Goal: Task Accomplishment & Management: Use online tool/utility

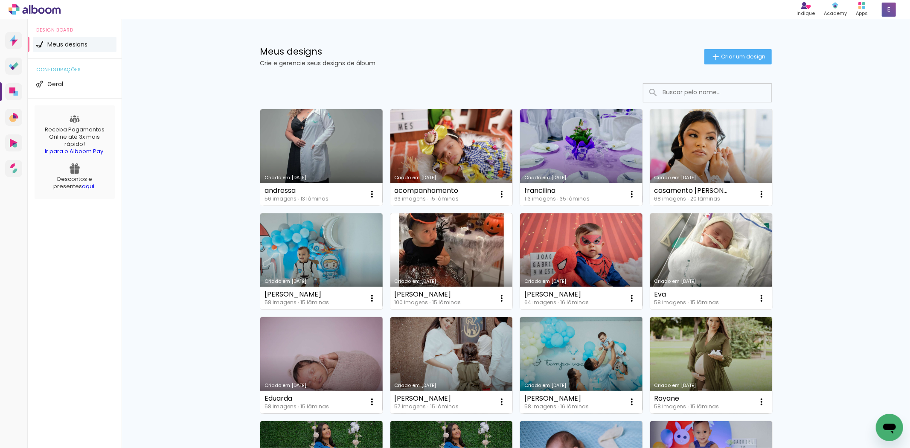
click at [280, 125] on link "Criado em [DATE]" at bounding box center [321, 157] width 123 height 96
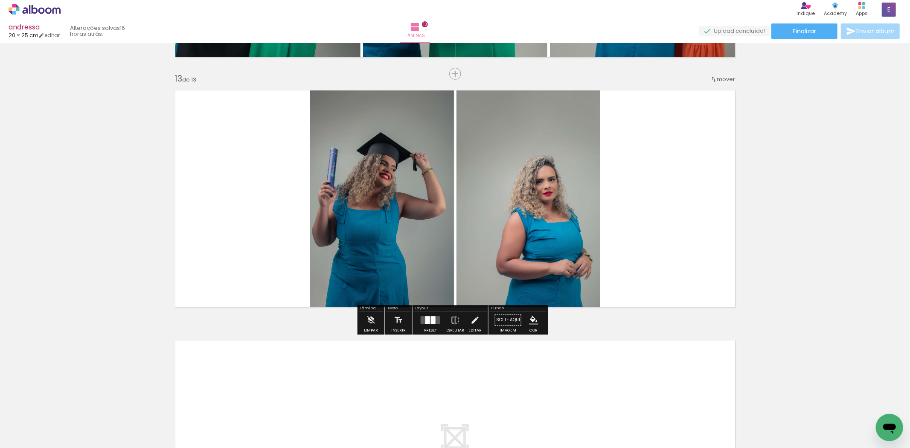
scroll to position [2988, 0]
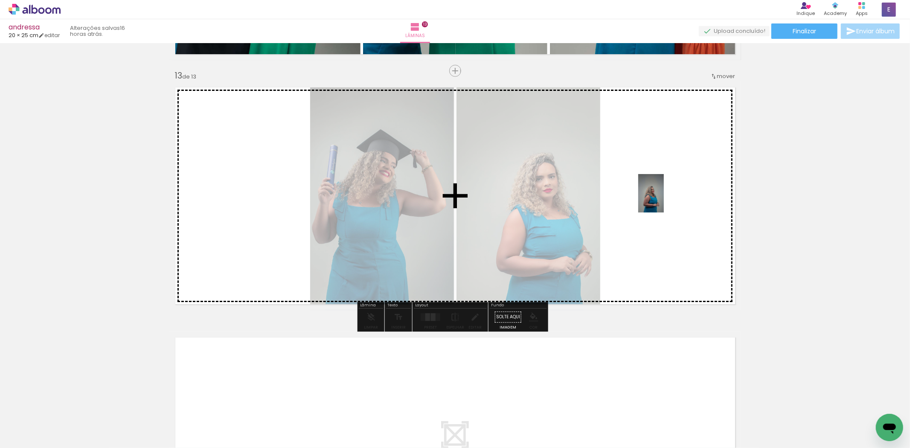
drag, startPoint x: 643, startPoint y: 427, endPoint x: 653, endPoint y: 213, distance: 215.0
click at [664, 200] on quentale-workspace at bounding box center [455, 224] width 910 height 448
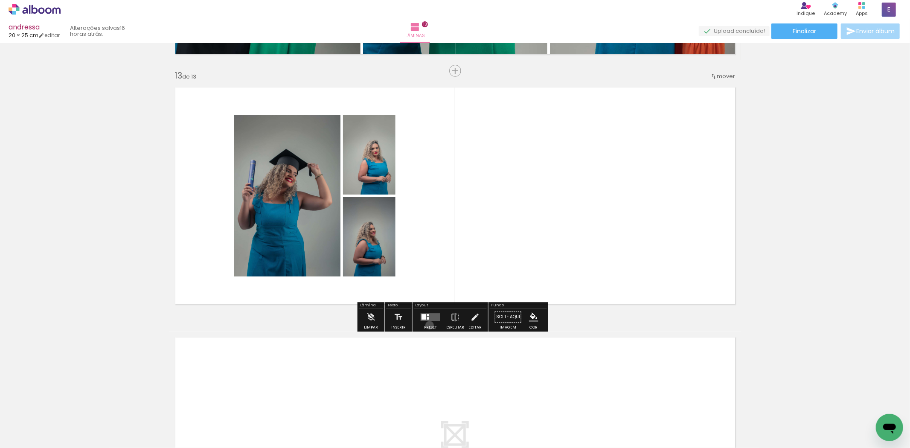
click at [429, 325] on div at bounding box center [430, 317] width 23 height 17
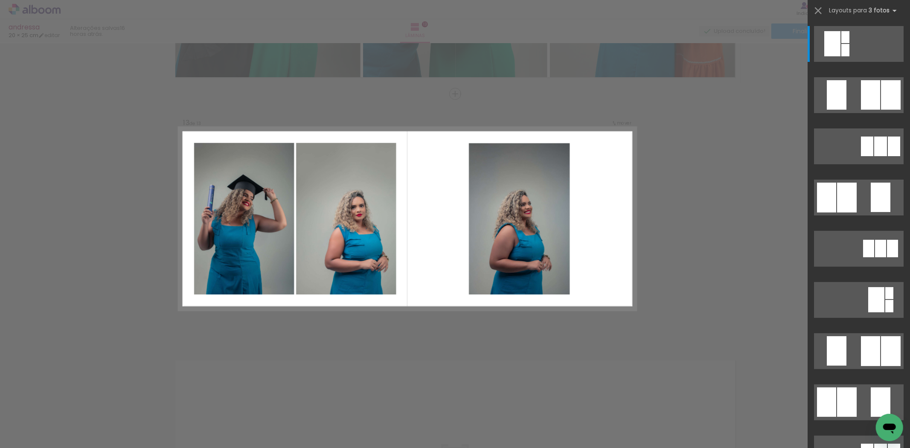
scroll to position [2964, 0]
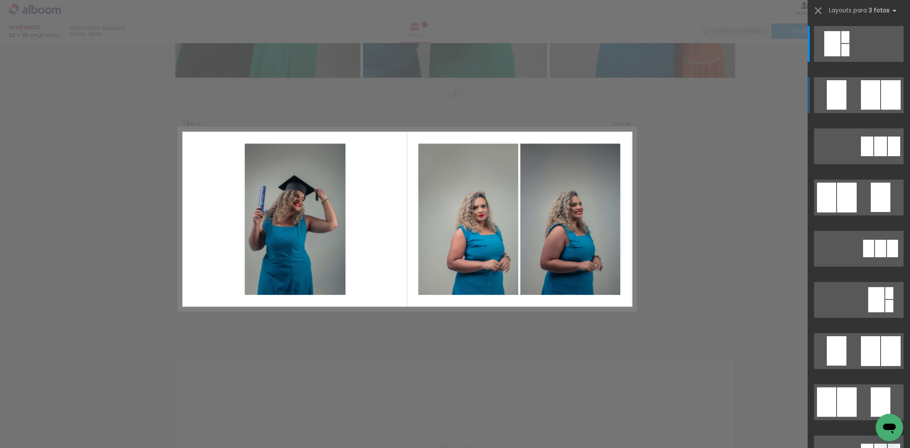
click at [850, 56] on div at bounding box center [846, 50] width 8 height 12
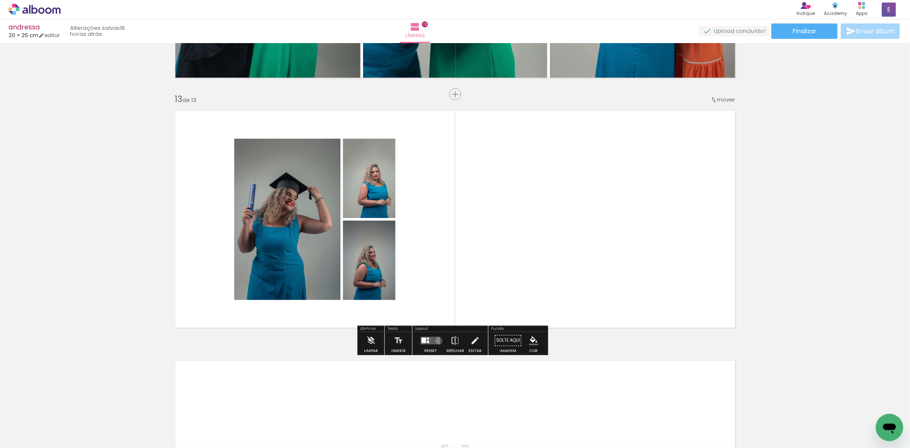
click at [437, 341] on quentale-layouter at bounding box center [431, 341] width 20 height 8
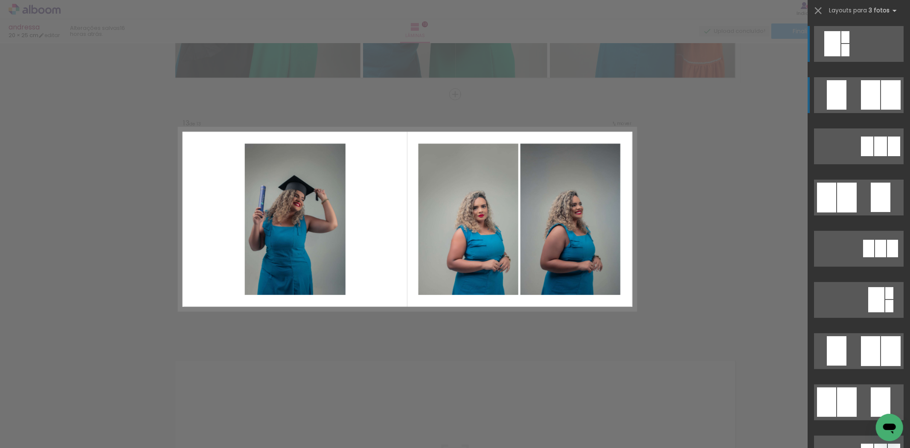
click at [850, 43] on div at bounding box center [846, 37] width 8 height 12
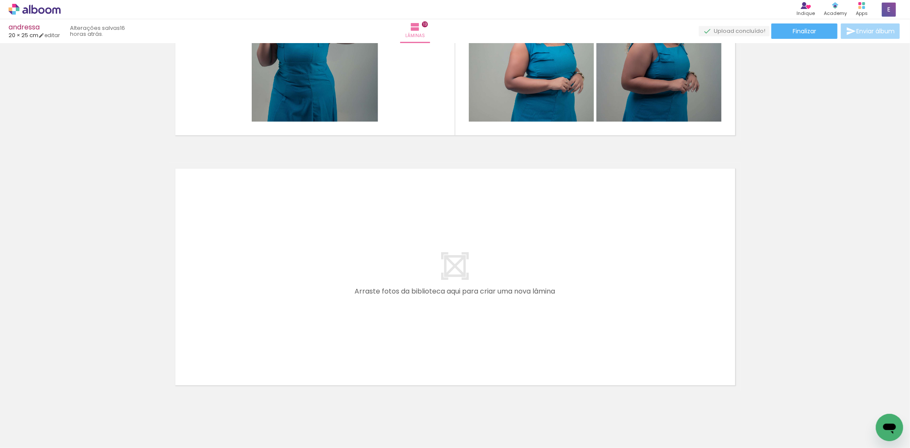
scroll to position [3183, 0]
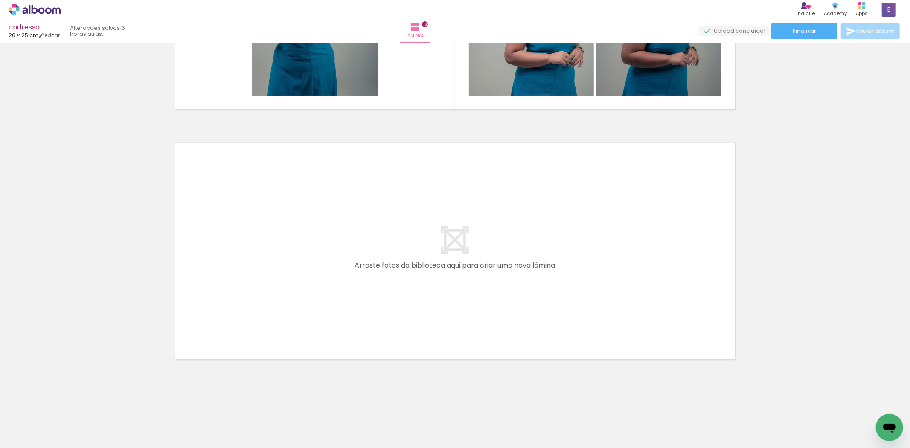
click at [36, 420] on input "Todas as fotos" at bounding box center [24, 422] width 32 height 7
click at [0, 0] on slot "Não utilizadas" at bounding box center [0, 0] width 0 height 0
type input "Não utilizadas"
drag, startPoint x: 125, startPoint y: 423, endPoint x: 339, endPoint y: 321, distance: 237.3
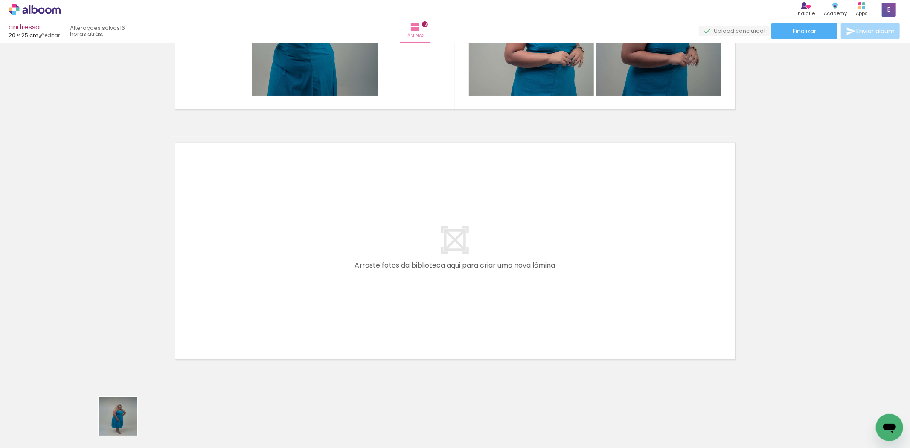
click at [339, 321] on quentale-workspace at bounding box center [455, 224] width 910 height 448
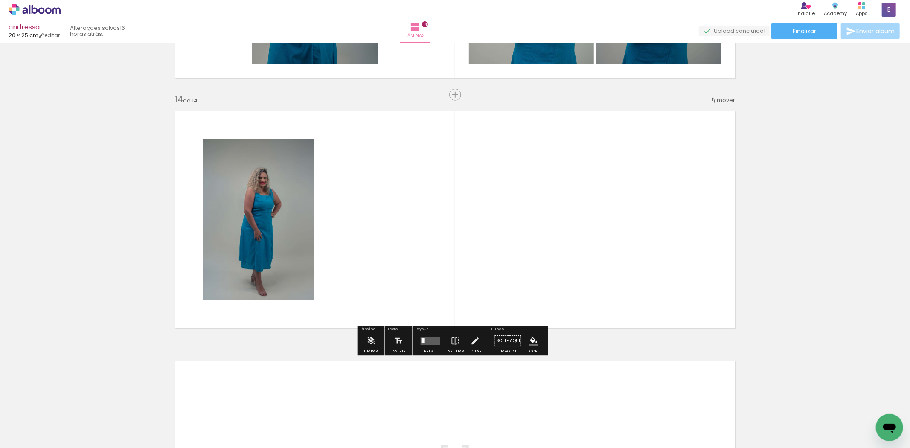
scroll to position [3215, 0]
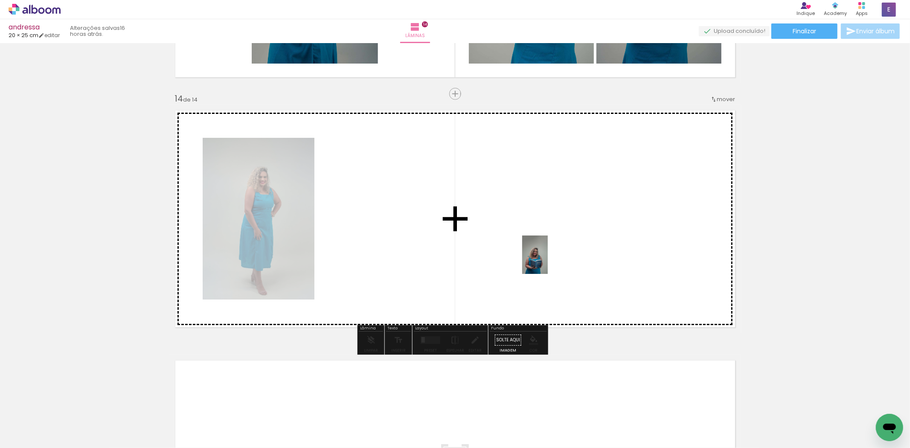
drag, startPoint x: 93, startPoint y: 427, endPoint x: 548, endPoint y: 261, distance: 484.8
click at [548, 261] on quentale-workspace at bounding box center [455, 224] width 910 height 448
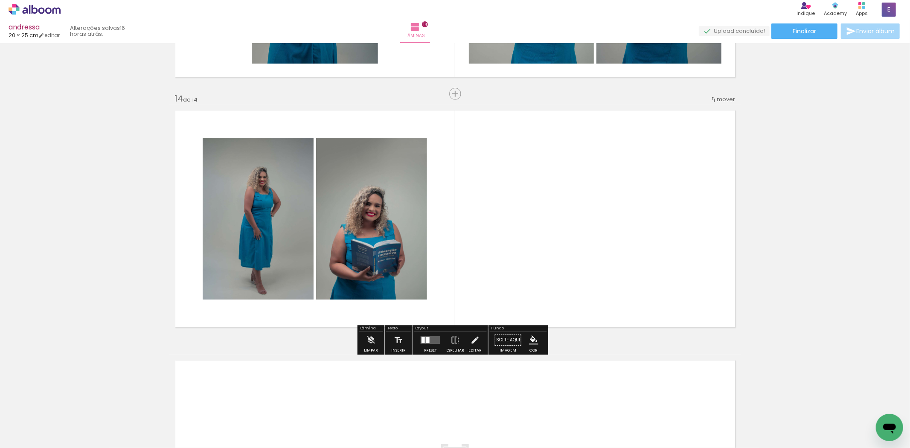
click at [422, 342] on div at bounding box center [423, 340] width 3 height 6
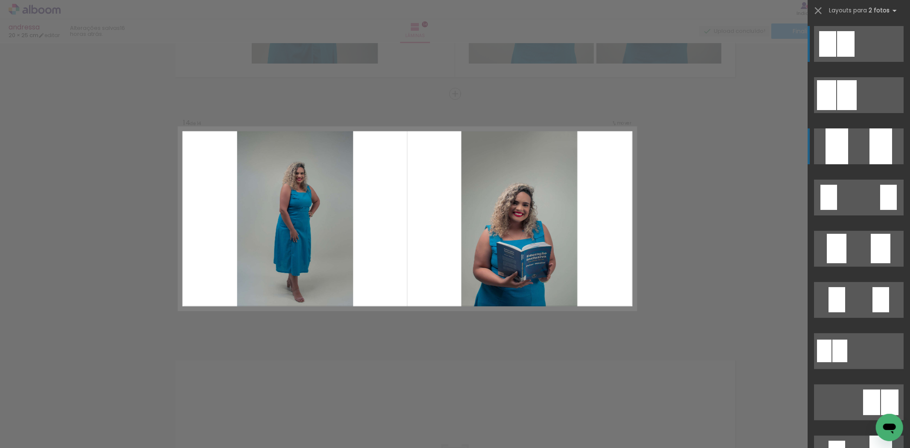
click at [843, 138] on div at bounding box center [837, 146] width 23 height 36
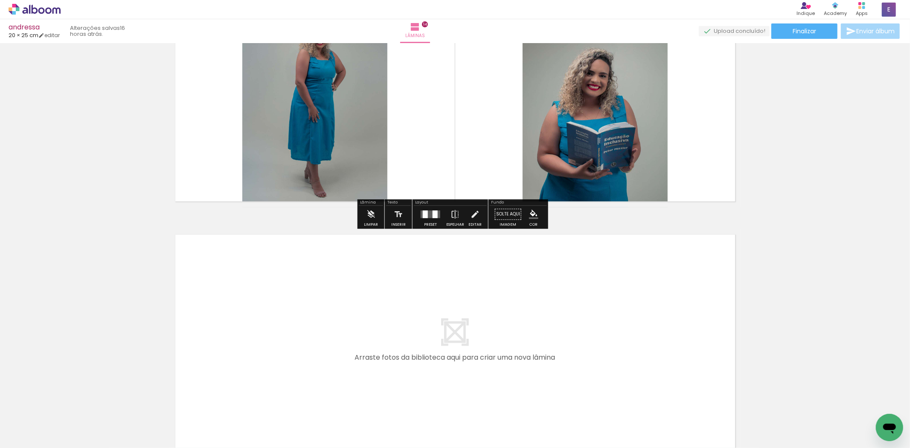
scroll to position [3357, 0]
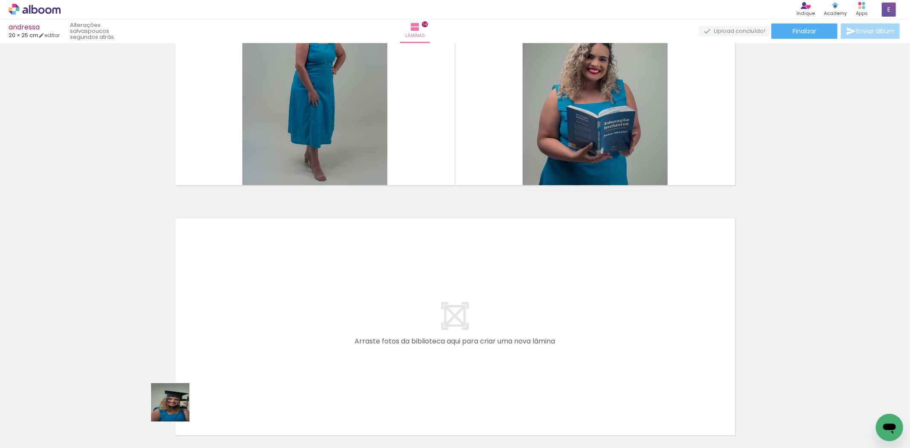
drag, startPoint x: 177, startPoint y: 409, endPoint x: 309, endPoint y: 294, distance: 175.2
click at [309, 294] on quentale-workspace at bounding box center [455, 224] width 910 height 448
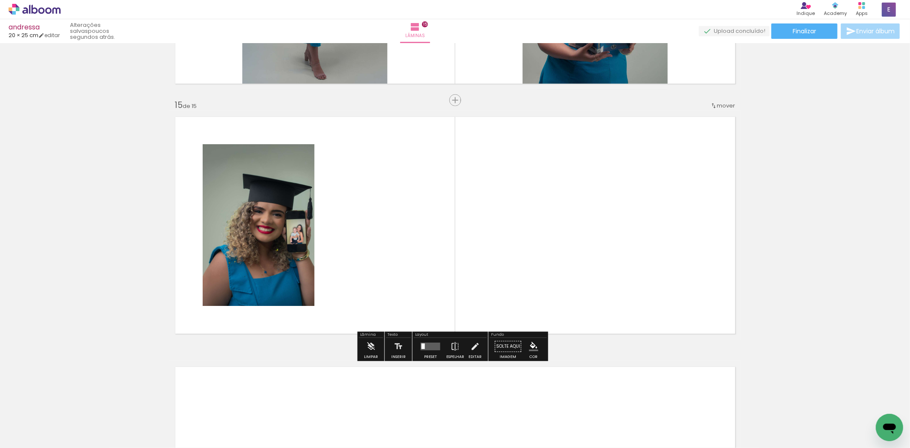
scroll to position [3465, 0]
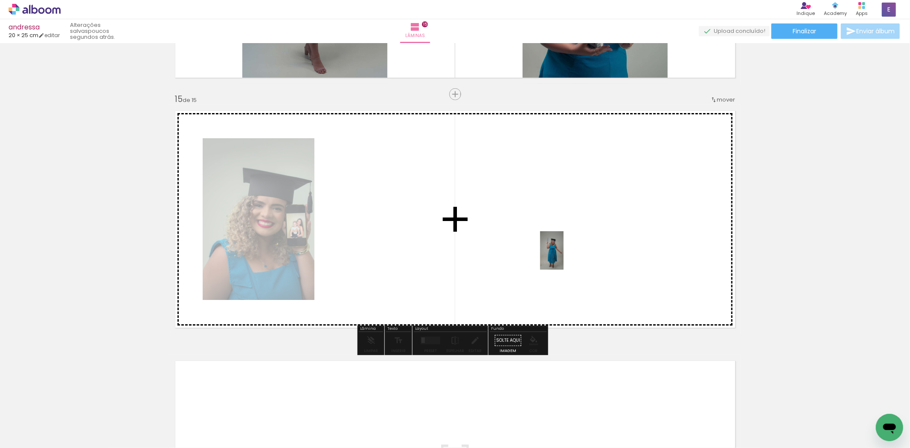
drag, startPoint x: 159, startPoint y: 403, endPoint x: 591, endPoint y: 251, distance: 458.1
click at [591, 251] on quentale-workspace at bounding box center [455, 224] width 910 height 448
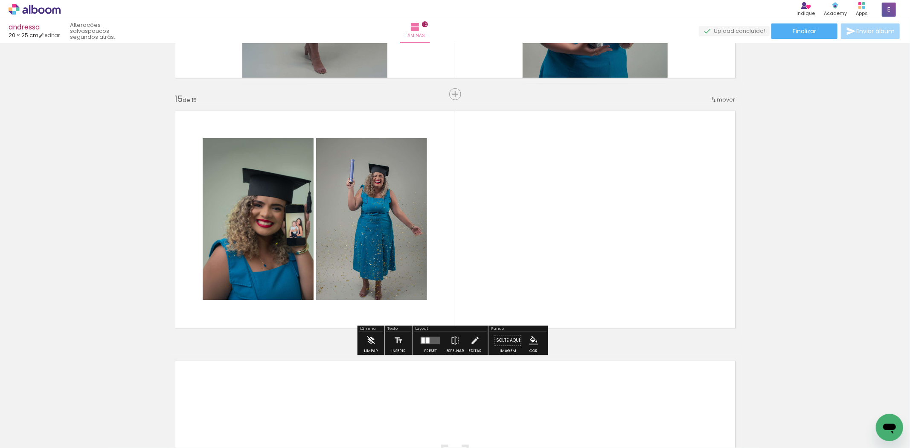
click at [427, 335] on div at bounding box center [430, 340] width 23 height 17
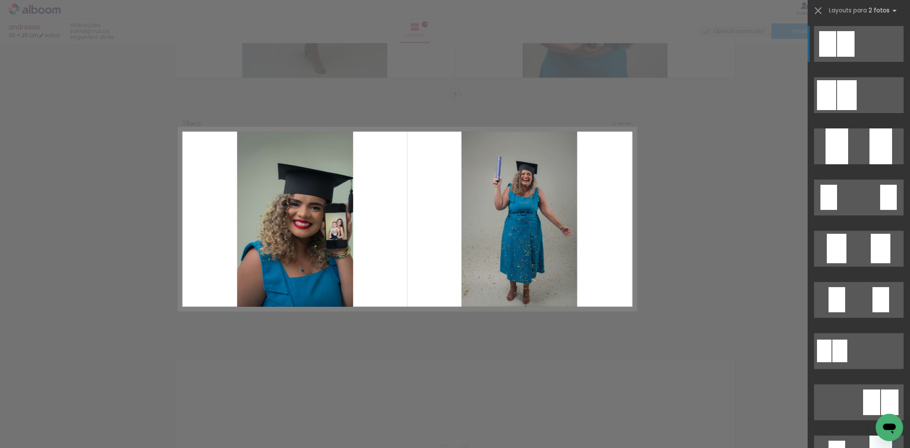
drag, startPoint x: 837, startPoint y: 150, endPoint x: 833, endPoint y: 155, distance: 6.3
click at [837, 150] on div at bounding box center [837, 146] width 23 height 36
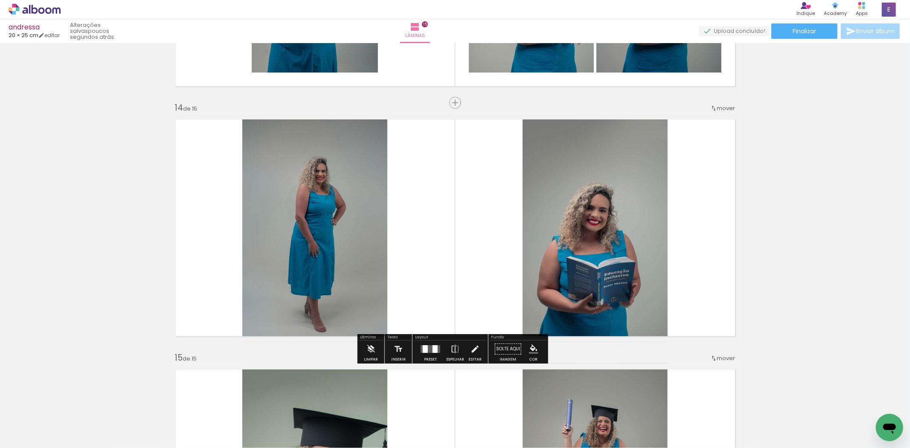
scroll to position [3370, 0]
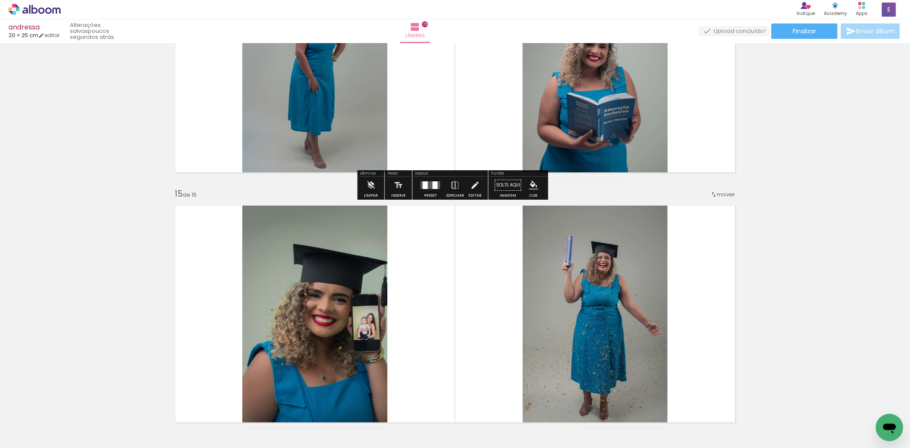
click at [429, 185] on quentale-layouter at bounding box center [431, 185] width 20 height 8
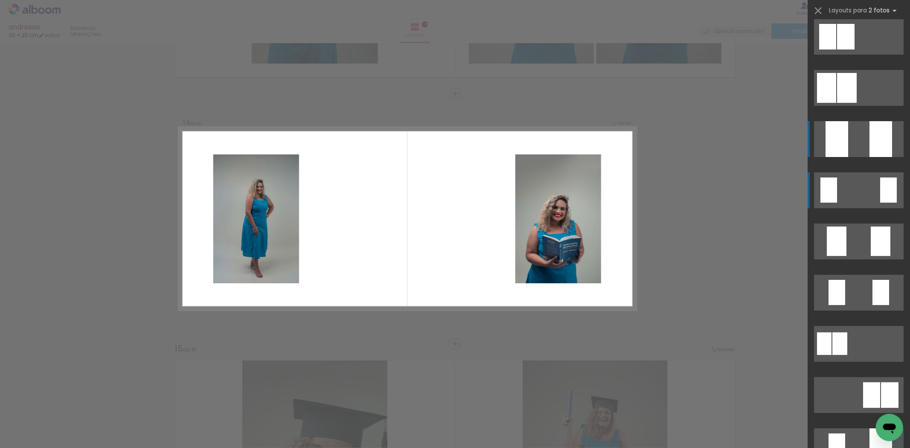
scroll to position [0, 0]
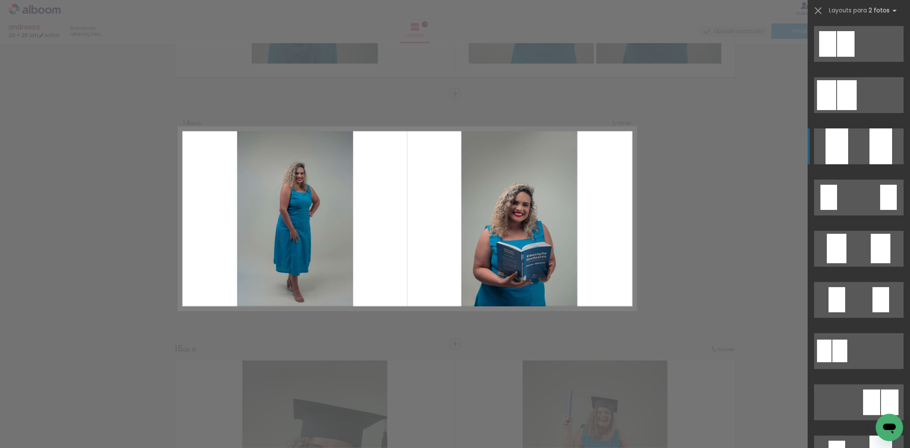
click at [880, 150] on div at bounding box center [881, 146] width 23 height 36
drag, startPoint x: 689, startPoint y: 313, endPoint x: 682, endPoint y: 310, distance: 7.6
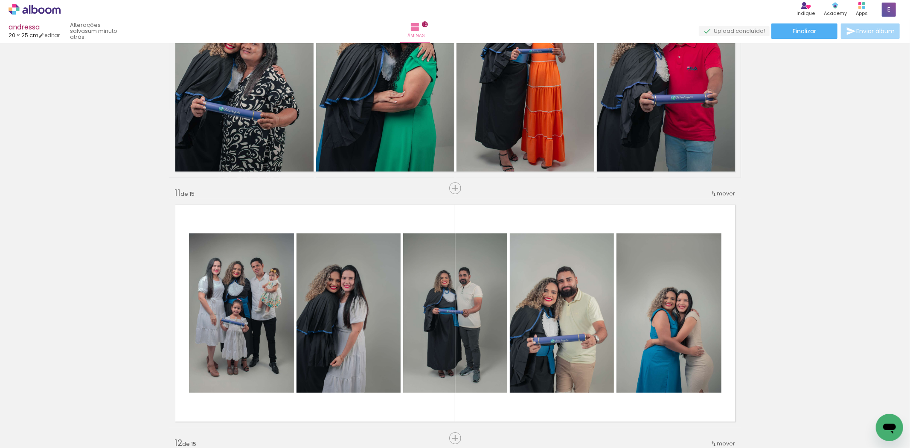
scroll to position [2361, 0]
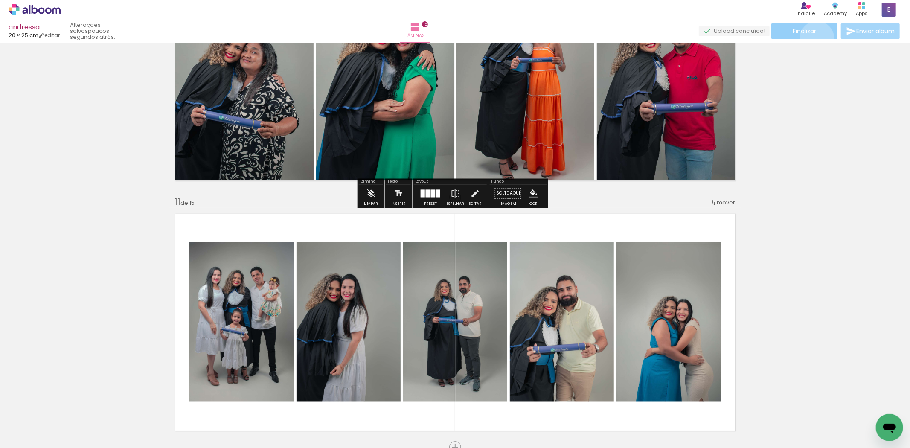
click at [814, 38] on paper-button "Finalizar" at bounding box center [805, 30] width 66 height 15
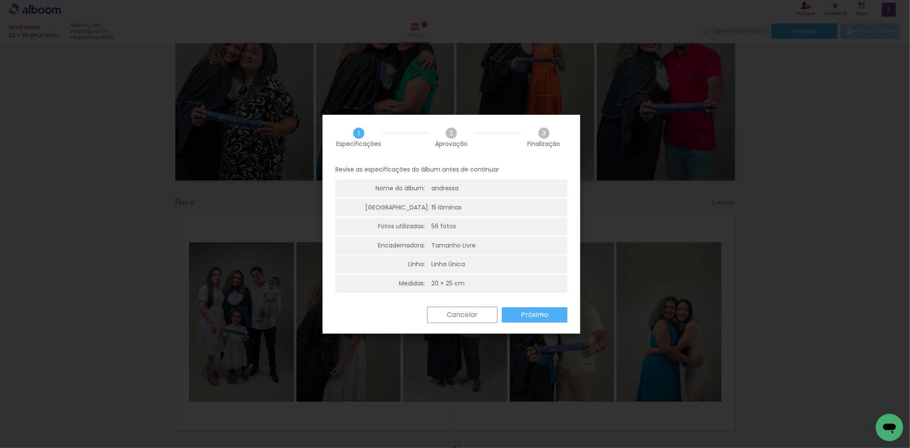
click at [0, 0] on slot "Próximo" at bounding box center [0, 0] width 0 height 0
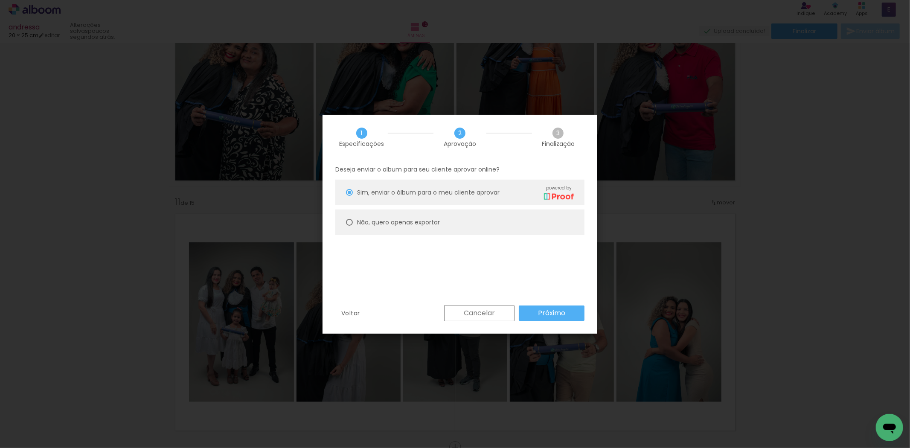
click at [370, 227] on paper-radio-button "Não, quero apenas exportar" at bounding box center [459, 223] width 249 height 26
type paper-radio-button "on"
click at [0, 0] on slot "Próximo" at bounding box center [0, 0] width 0 height 0
type input "Alta, 300 DPI"
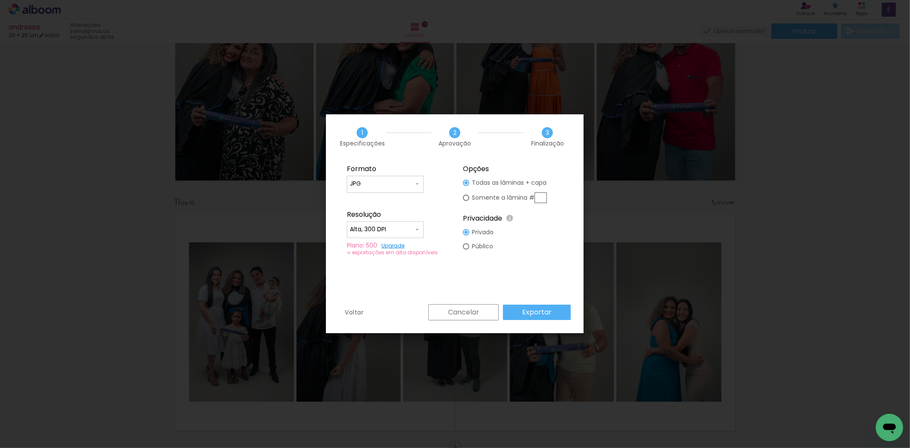
click at [0, 0] on slot "Exportar" at bounding box center [0, 0] width 0 height 0
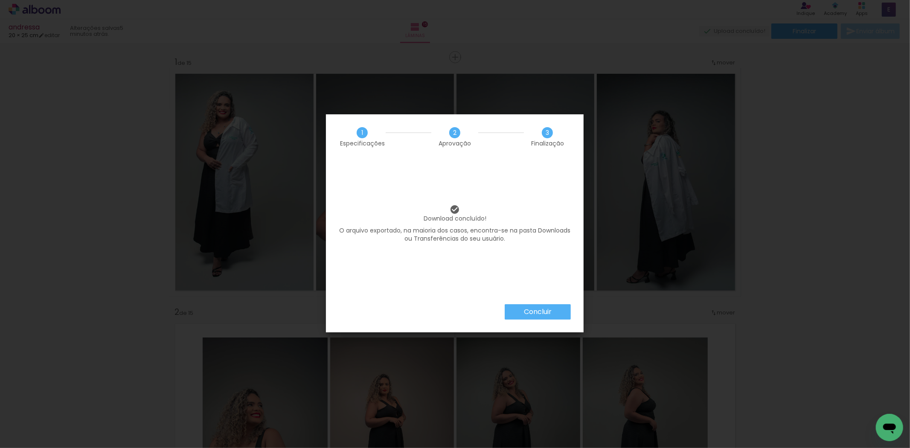
scroll to position [2361, 0]
